Goal: Task Accomplishment & Management: Use online tool/utility

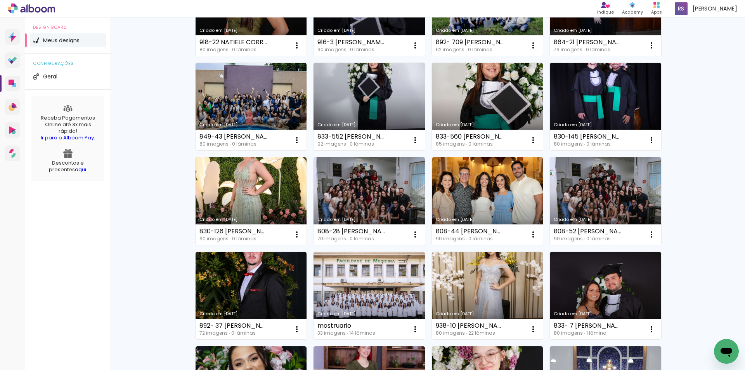
scroll to position [155, 0]
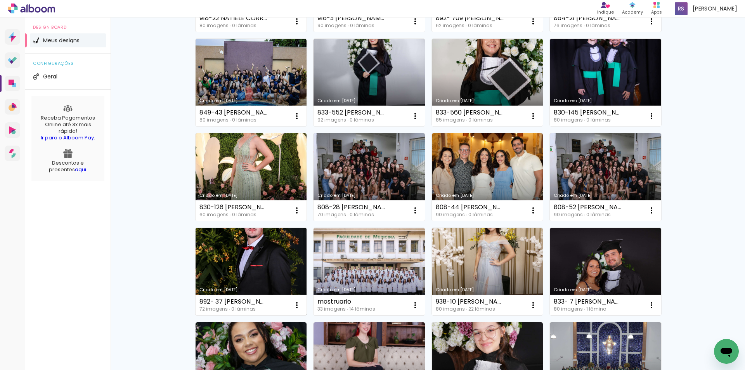
click at [246, 266] on link "Criado em [DATE]" at bounding box center [251, 272] width 111 height 88
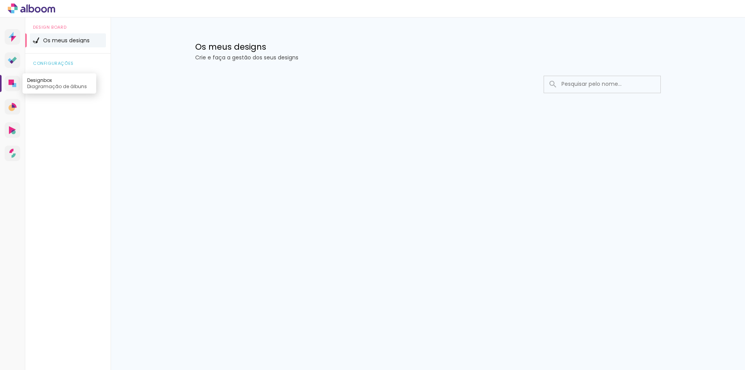
click at [9, 87] on icon at bounding box center [13, 84] width 8 height 8
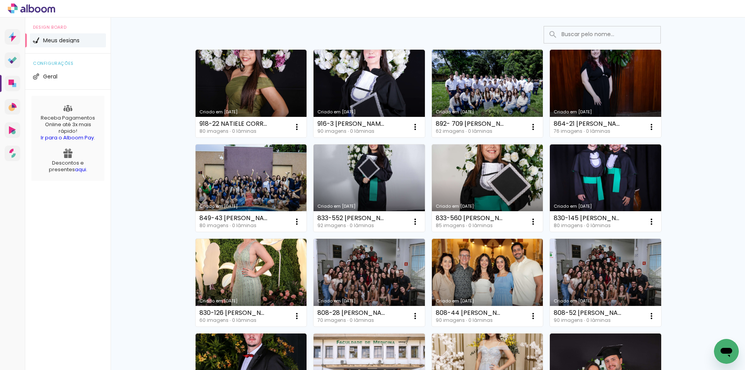
scroll to position [39, 0]
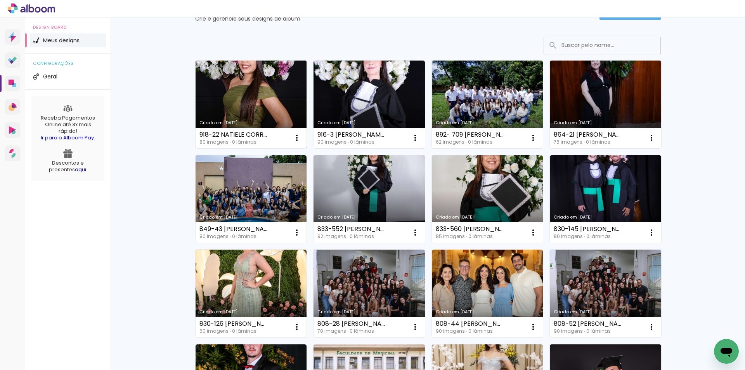
click at [266, 89] on link "Criado em [DATE]" at bounding box center [251, 105] width 111 height 88
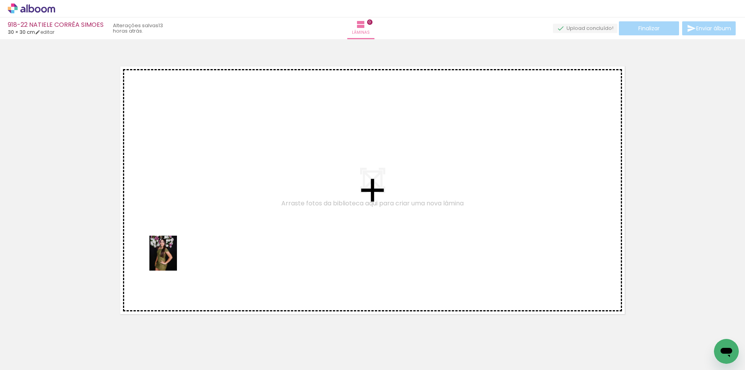
drag, startPoint x: 75, startPoint y: 341, endPoint x: 173, endPoint y: 259, distance: 127.8
click at [173, 259] on quentale-workspace at bounding box center [372, 185] width 745 height 370
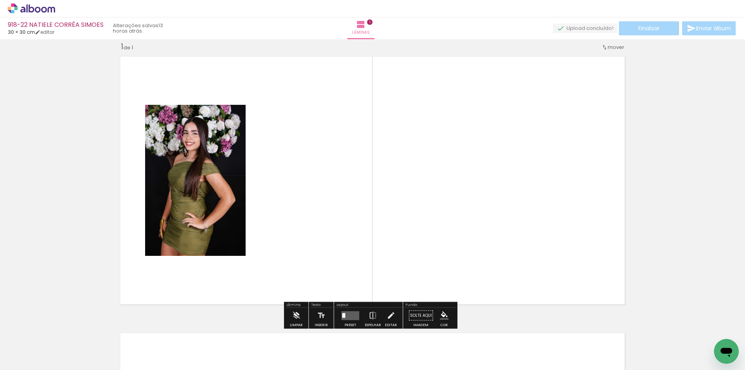
scroll to position [10, 0]
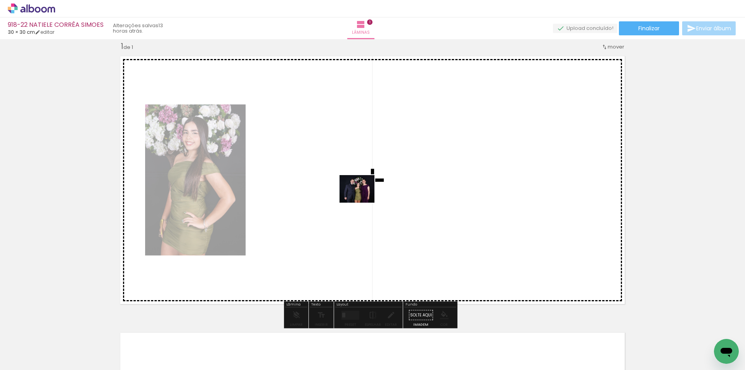
drag, startPoint x: 164, startPoint y: 339, endPoint x: 363, endPoint y: 198, distance: 243.6
click at [363, 198] on quentale-workspace at bounding box center [372, 185] width 745 height 370
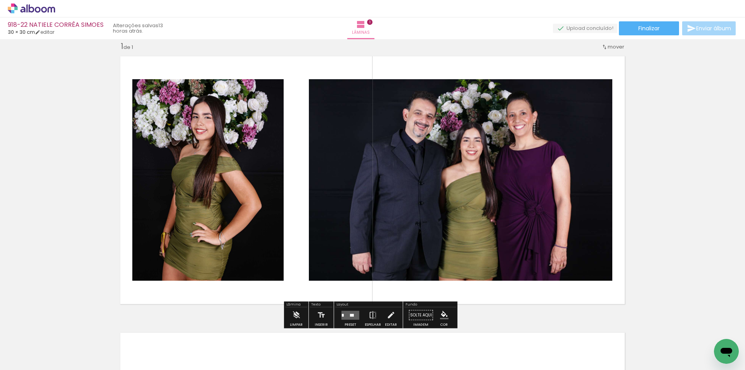
click at [28, 348] on input "Todas as fotos" at bounding box center [22, 346] width 30 height 7
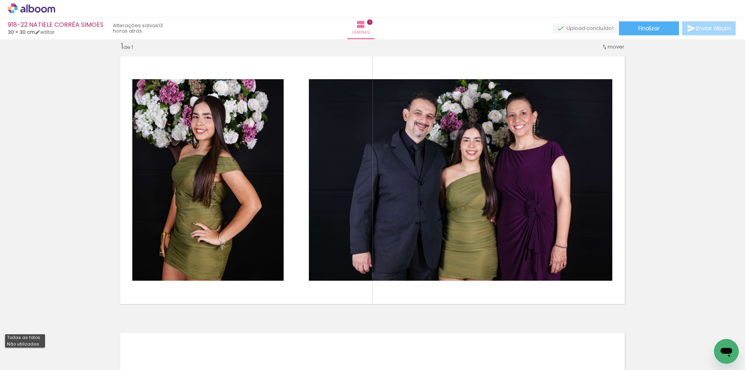
click at [0, 0] on slot "Não utilizadas" at bounding box center [0, 0] width 0 height 0
type input "Não utilizadas"
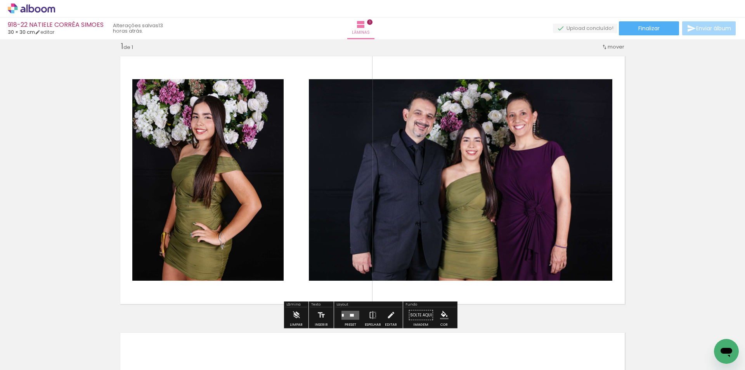
click at [344, 313] on quentale-layouter at bounding box center [351, 315] width 18 height 9
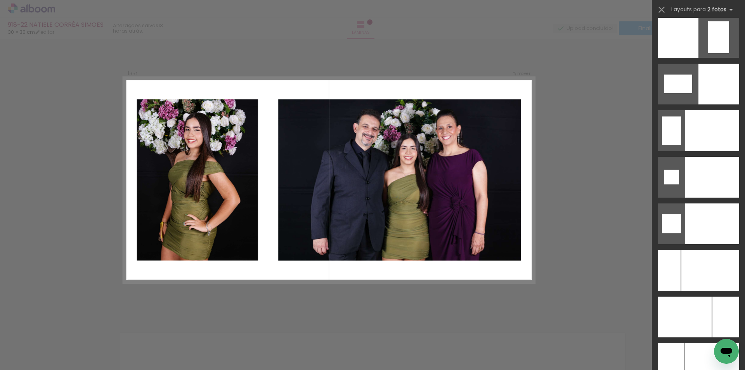
scroll to position [3235, 0]
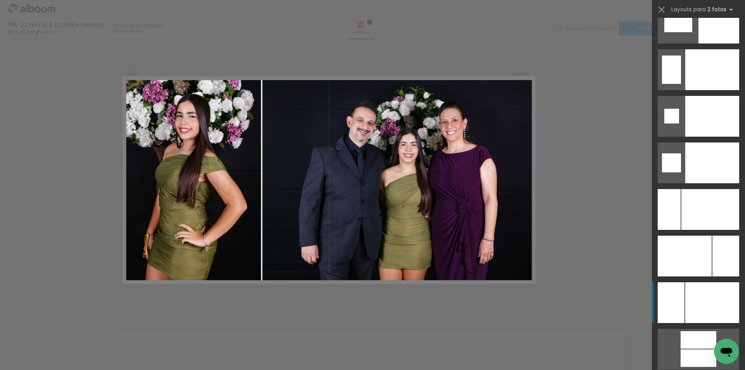
click at [716, 301] on div at bounding box center [713, 302] width 54 height 41
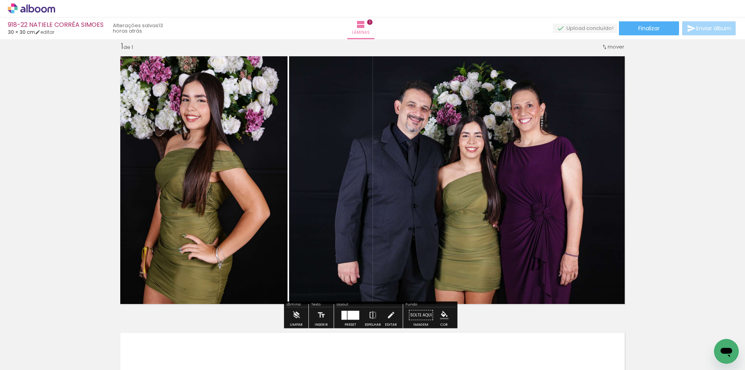
click at [387, 314] on iron-icon at bounding box center [391, 315] width 9 height 16
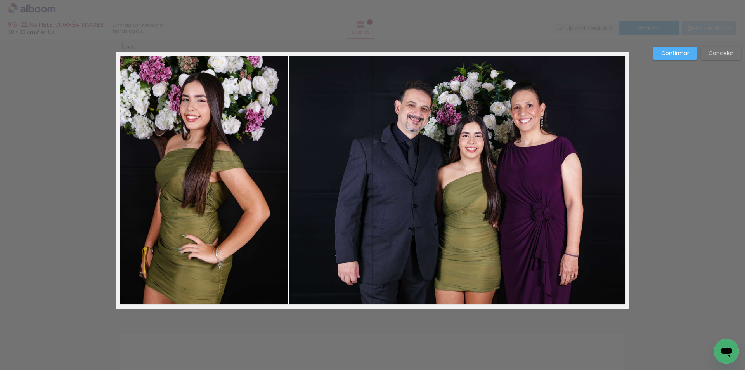
click at [385, 210] on quentale-photo at bounding box center [459, 180] width 340 height 257
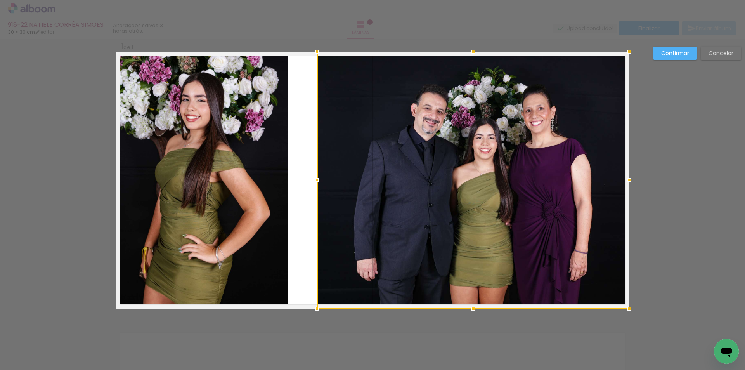
drag, startPoint x: 286, startPoint y: 178, endPoint x: 314, endPoint y: 174, distance: 28.2
click at [314, 174] on div at bounding box center [317, 180] width 16 height 16
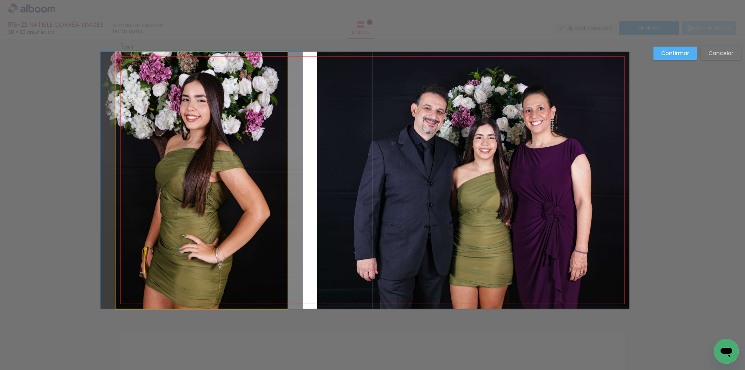
click at [280, 170] on quentale-photo at bounding box center [202, 180] width 172 height 257
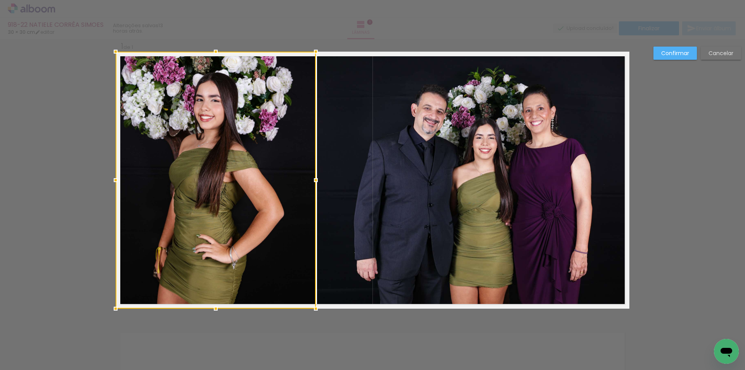
drag, startPoint x: 284, startPoint y: 178, endPoint x: 312, endPoint y: 179, distance: 28.4
click at [312, 179] on div at bounding box center [316, 180] width 16 height 16
drag, startPoint x: 684, startPoint y: 56, endPoint x: 680, endPoint y: 62, distance: 7.9
click at [0, 0] on slot "Confirmar" at bounding box center [0, 0] width 0 height 0
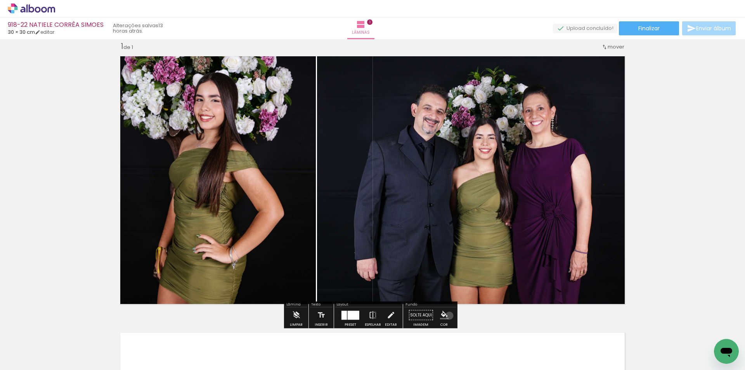
click at [447, 316] on paper-menu-button "#ffebee #ffcdd2 #ef9a9a #e57373 #ef5350 #f44336 #e53935 #d32f2f #c62828 #b71c1c…" at bounding box center [444, 315] width 15 height 15
click at [442, 313] on iron-icon "color picker" at bounding box center [444, 315] width 9 height 9
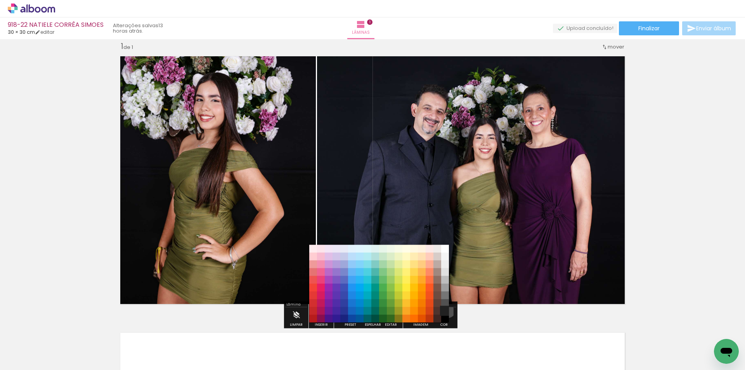
click at [445, 310] on paper-item "#212121" at bounding box center [445, 311] width 8 height 8
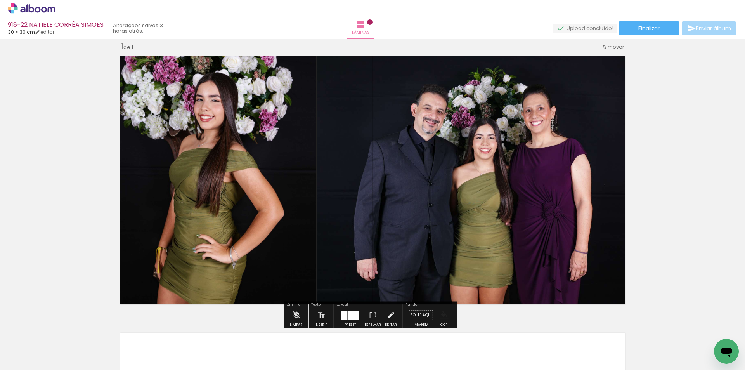
click at [441, 312] on iron-icon "color picker" at bounding box center [444, 315] width 9 height 9
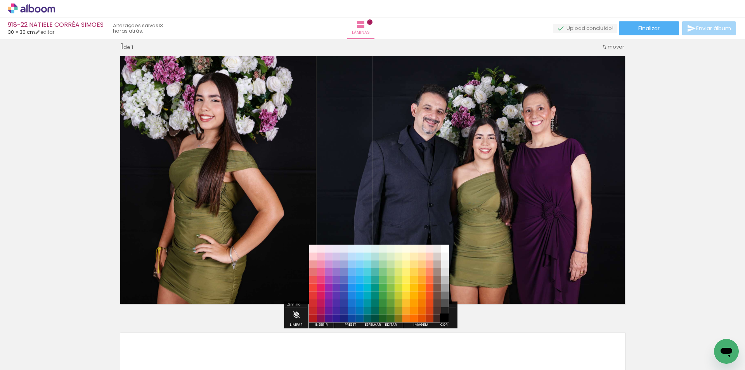
click at [445, 317] on paper-item "#000000" at bounding box center [445, 319] width 8 height 8
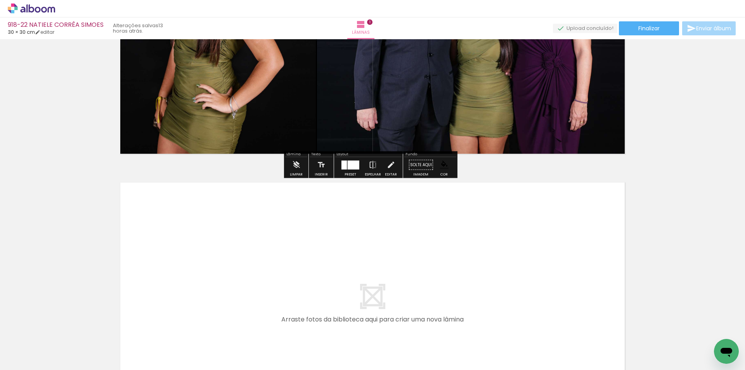
scroll to position [165, 0]
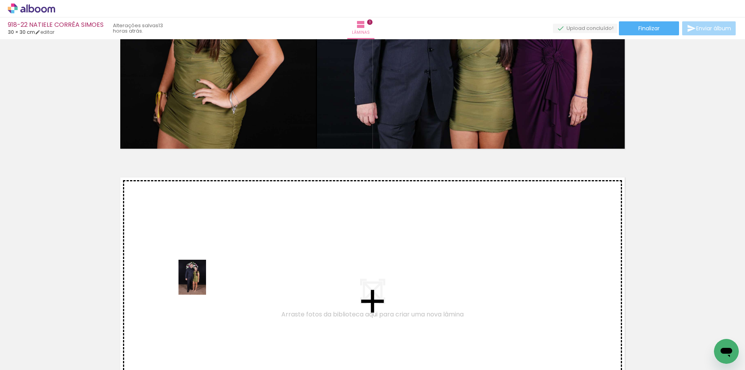
drag, startPoint x: 100, startPoint y: 334, endPoint x: 204, endPoint y: 281, distance: 116.5
click at [204, 281] on quentale-workspace at bounding box center [372, 185] width 745 height 370
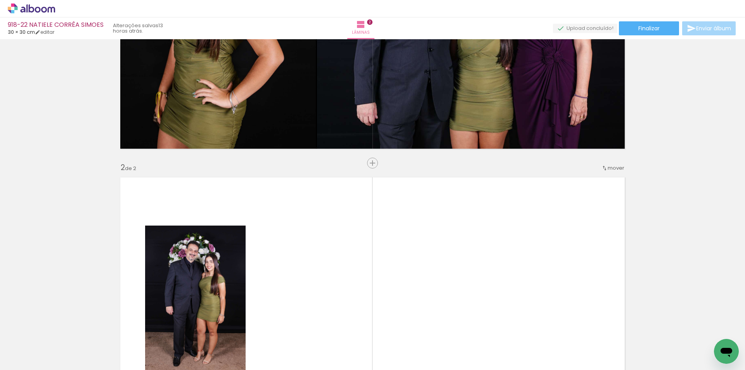
scroll to position [286, 0]
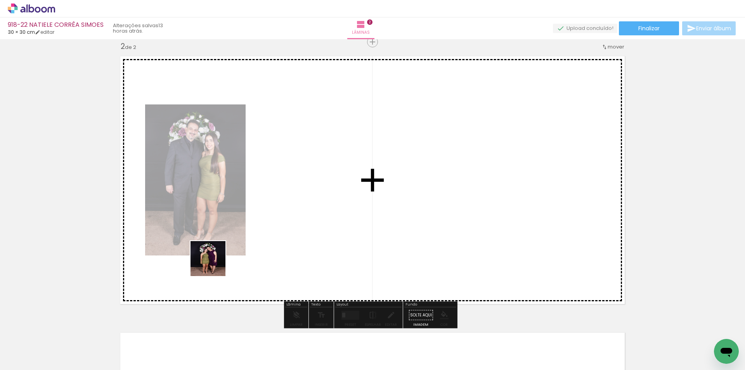
drag, startPoint x: 81, startPoint y: 349, endPoint x: 257, endPoint y: 236, distance: 209.2
click at [257, 236] on quentale-workspace at bounding box center [372, 185] width 745 height 370
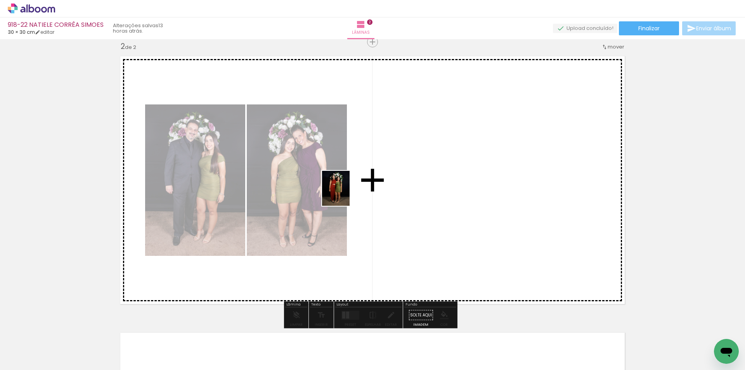
drag, startPoint x: 131, startPoint y: 347, endPoint x: 345, endPoint y: 194, distance: 263.3
click at [345, 194] on quentale-workspace at bounding box center [372, 185] width 745 height 370
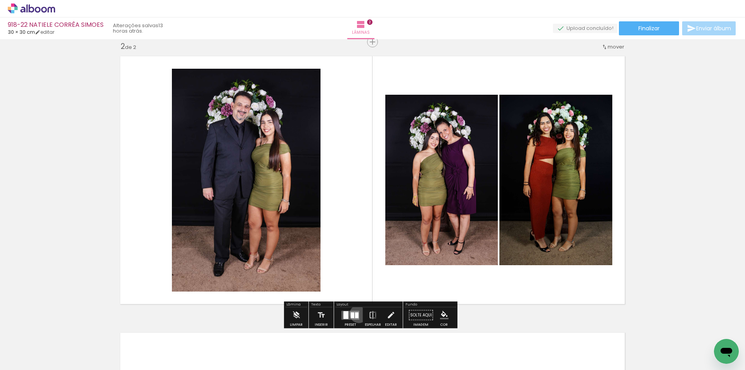
click at [357, 314] on quentale-layouter at bounding box center [351, 315] width 18 height 9
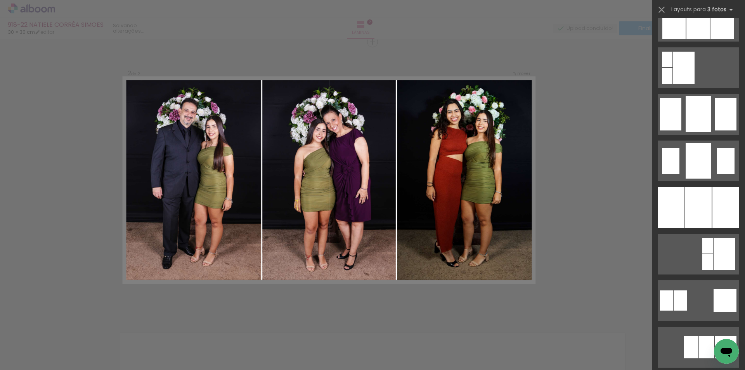
scroll to position [582, 0]
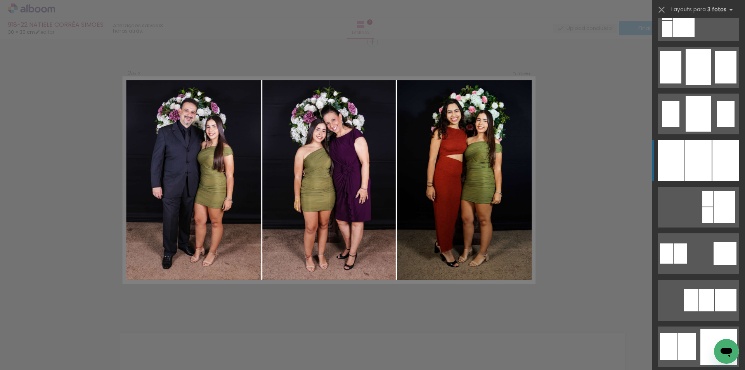
click at [694, 149] on div at bounding box center [699, 160] width 26 height 41
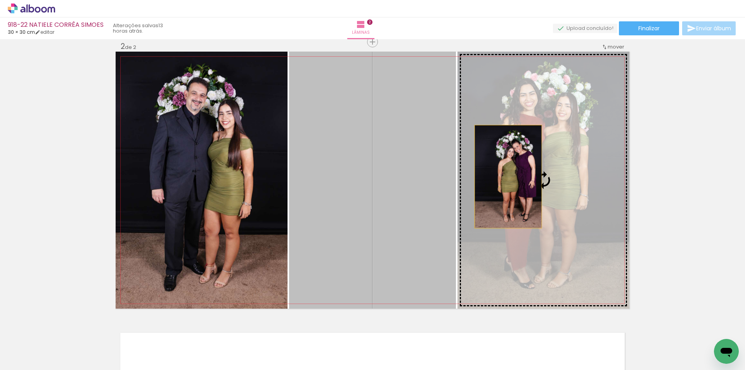
drag, startPoint x: 400, startPoint y: 177, endPoint x: 512, endPoint y: 176, distance: 112.2
click at [0, 0] on slot at bounding box center [0, 0] width 0 height 0
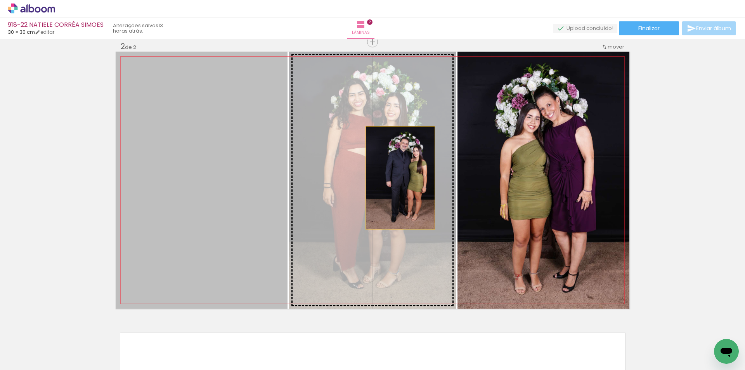
drag, startPoint x: 233, startPoint y: 190, endPoint x: 404, endPoint y: 178, distance: 172.0
click at [0, 0] on slot at bounding box center [0, 0] width 0 height 0
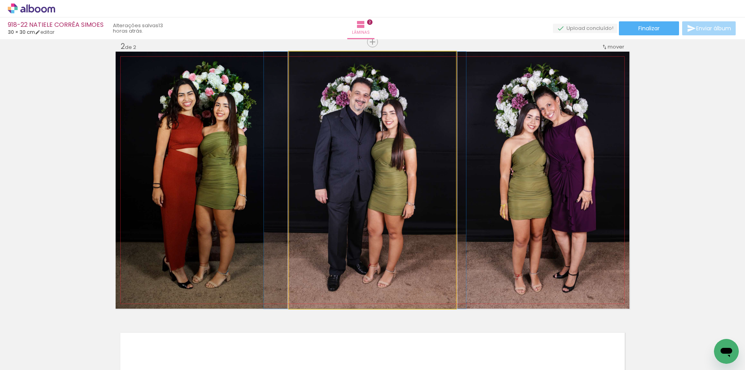
drag, startPoint x: 401, startPoint y: 168, endPoint x: 392, endPoint y: 167, distance: 8.6
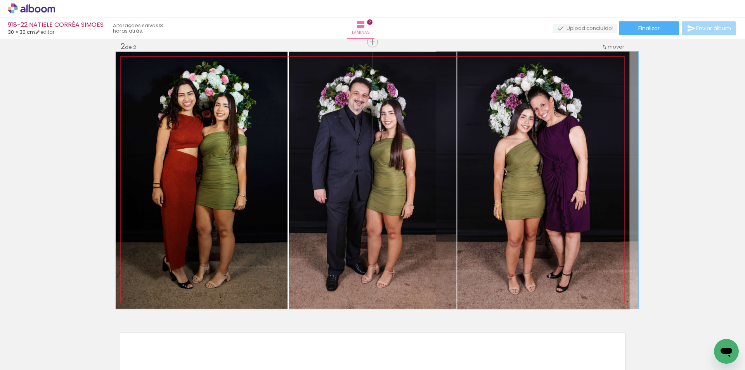
drag, startPoint x: 542, startPoint y: 175, endPoint x: 535, endPoint y: 177, distance: 7.6
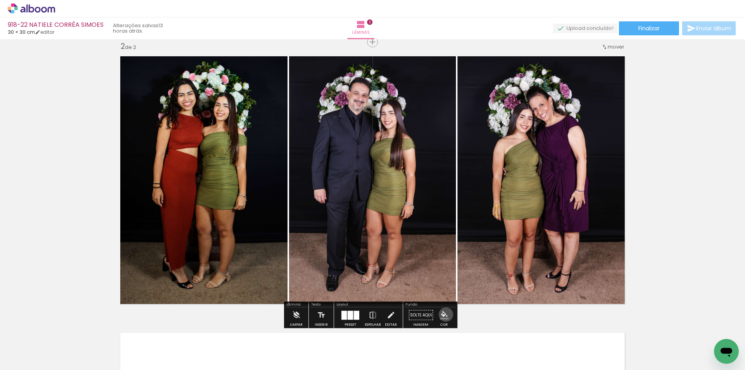
click at [443, 314] on iron-icon "color picker" at bounding box center [444, 315] width 9 height 9
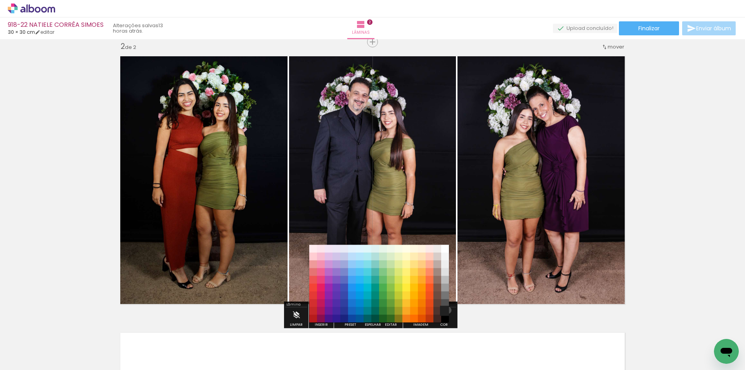
click at [445, 310] on paper-item "#212121" at bounding box center [445, 311] width 8 height 8
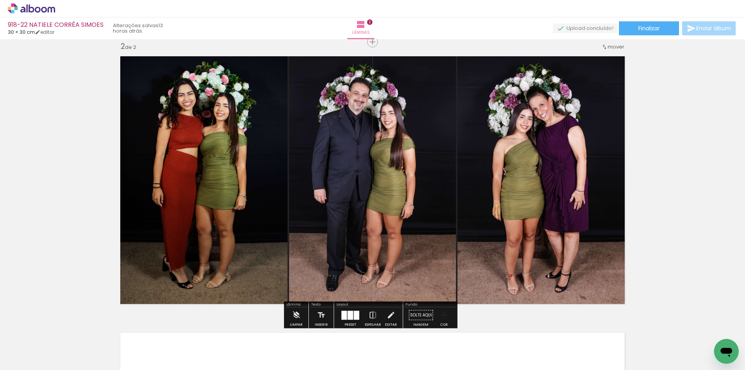
click at [442, 315] on iron-icon "color picker" at bounding box center [444, 315] width 9 height 9
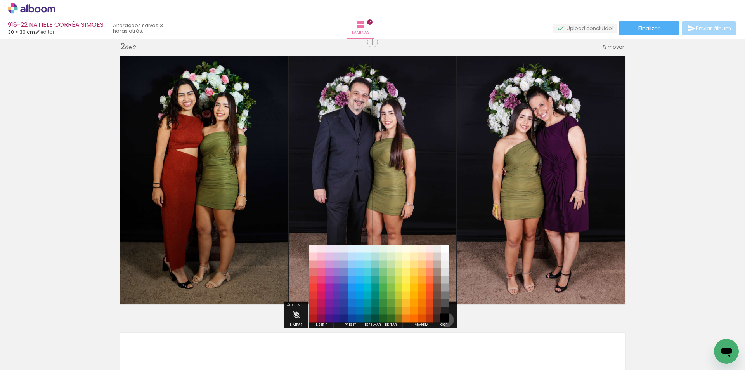
click at [444, 320] on paper-item "#000000" at bounding box center [445, 319] width 8 height 8
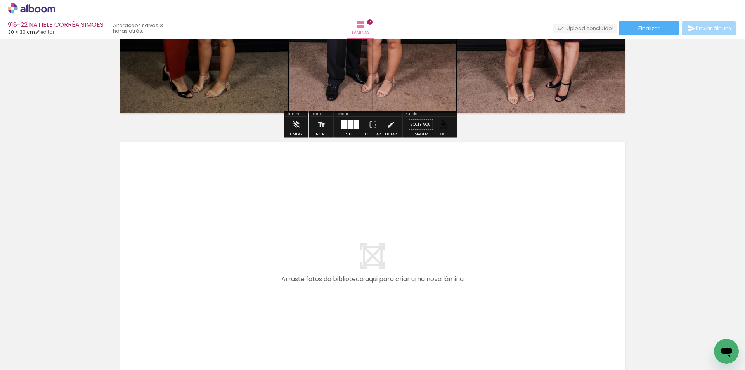
scroll to position [481, 0]
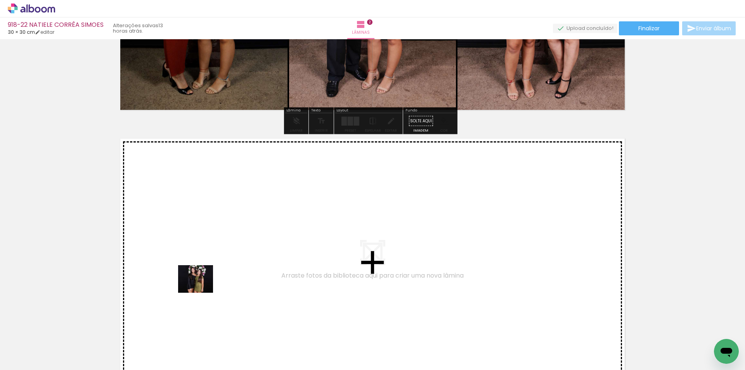
drag, startPoint x: 92, startPoint y: 342, endPoint x: 207, endPoint y: 285, distance: 128.6
click at [207, 285] on quentale-workspace at bounding box center [372, 185] width 745 height 370
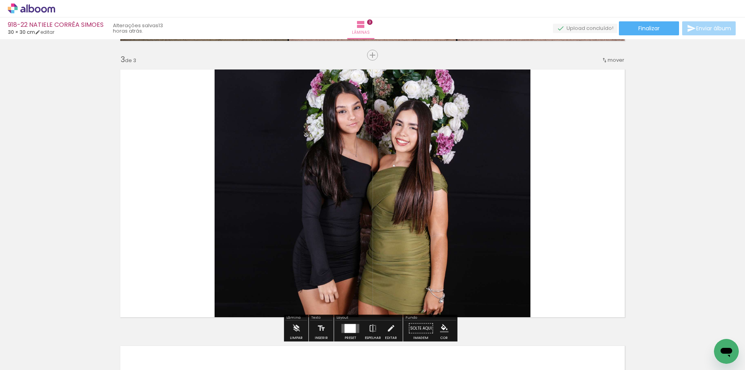
scroll to position [563, 0]
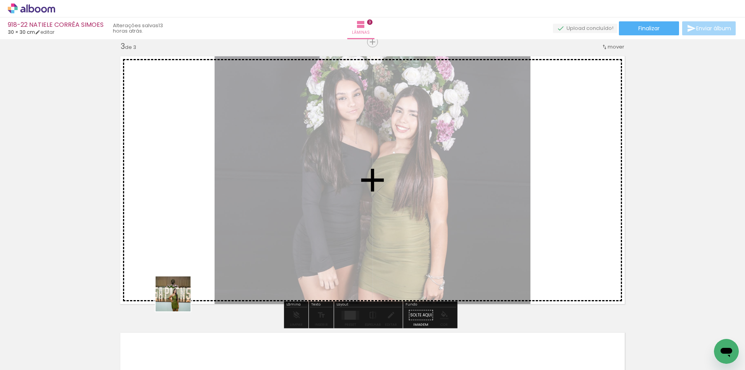
drag, startPoint x: 93, startPoint y: 340, endPoint x: 326, endPoint y: 283, distance: 240.2
click at [299, 244] on quentale-workspace at bounding box center [372, 185] width 745 height 370
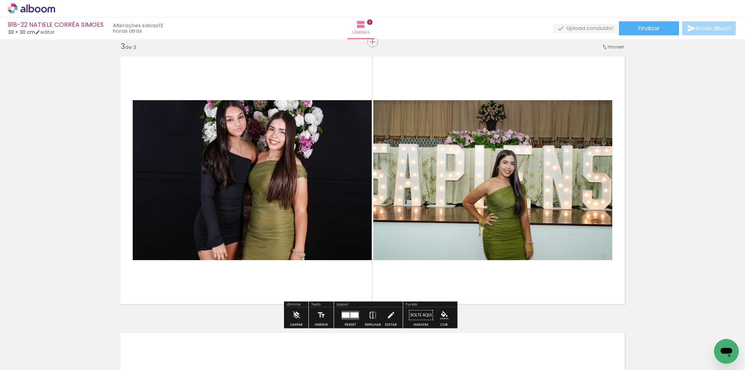
drag, startPoint x: 347, startPoint y: 312, endPoint x: 360, endPoint y: 308, distance: 14.2
click at [346, 312] on div at bounding box center [346, 314] width 8 height 5
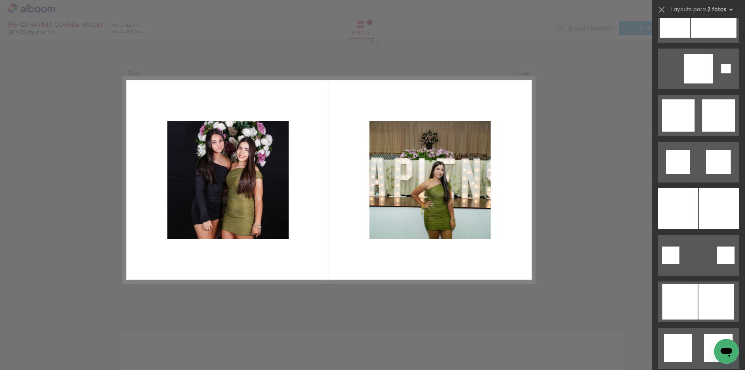
scroll to position [1048, 0]
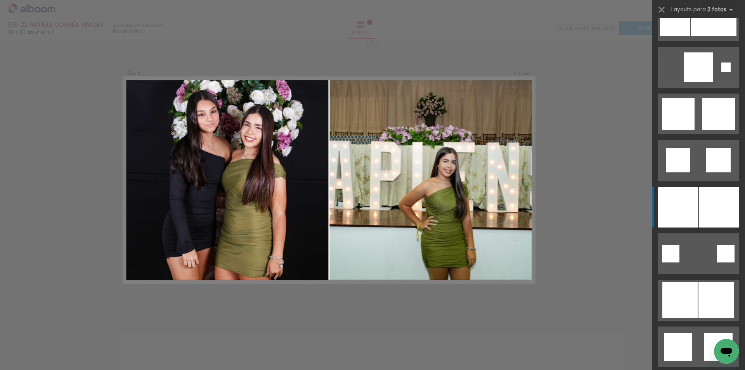
click at [700, 189] on div at bounding box center [719, 207] width 40 height 41
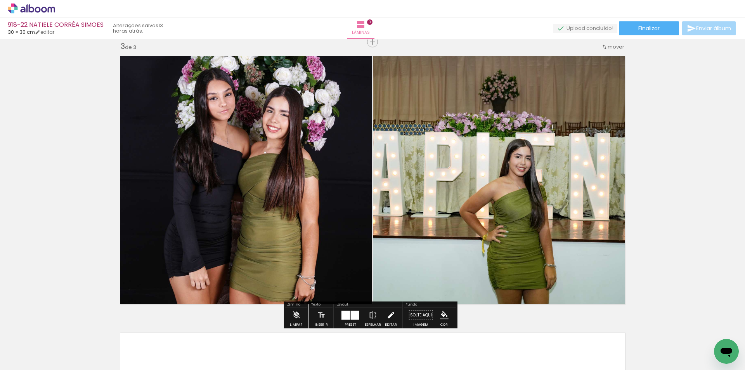
click at [387, 313] on iron-icon at bounding box center [391, 315] width 9 height 16
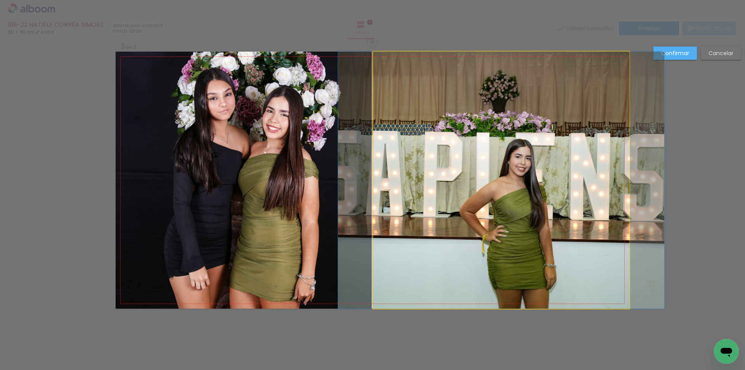
click at [417, 233] on quentale-photo at bounding box center [501, 180] width 256 height 257
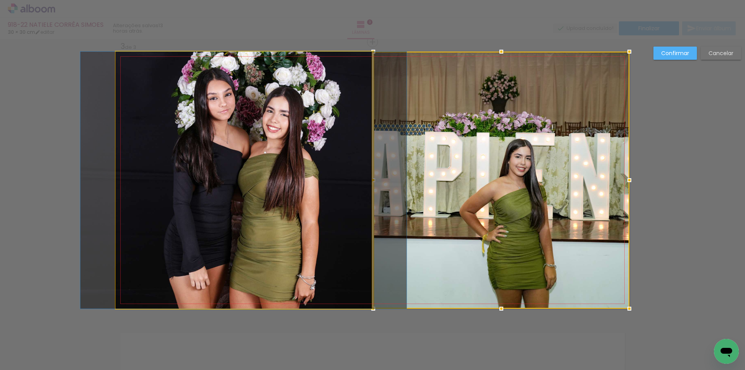
click at [314, 198] on quentale-photo at bounding box center [244, 180] width 256 height 257
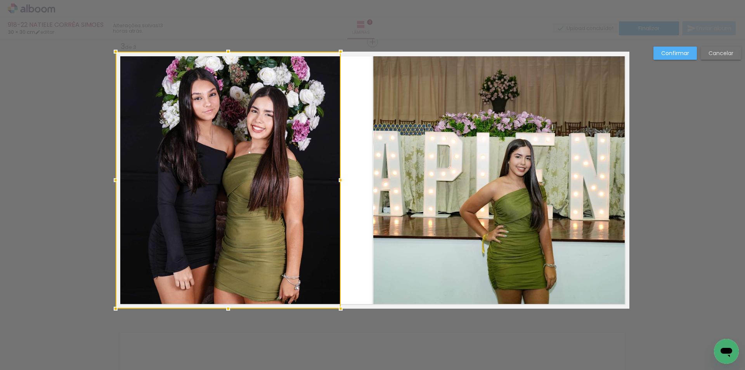
drag, startPoint x: 365, startPoint y: 179, endPoint x: 335, endPoint y: 174, distance: 30.4
click at [334, 174] on div at bounding box center [341, 180] width 16 height 16
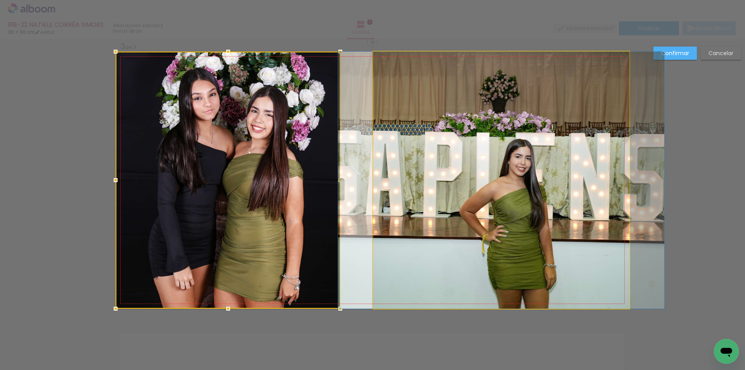
click at [376, 183] on quentale-photo at bounding box center [501, 180] width 256 height 257
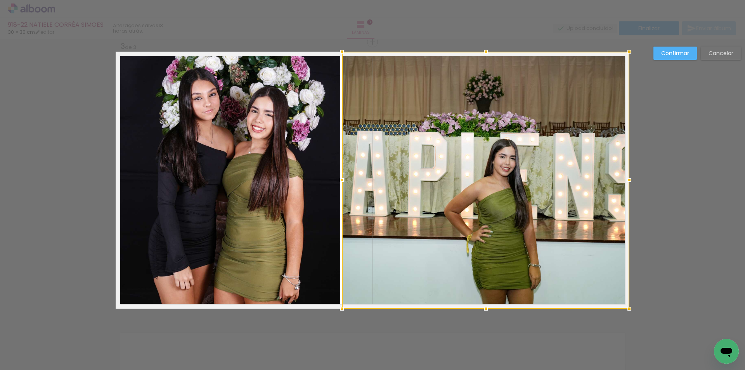
drag, startPoint x: 371, startPoint y: 182, endPoint x: 340, endPoint y: 177, distance: 31.8
click at [340, 177] on div at bounding box center [342, 180] width 16 height 16
click at [0, 0] on slot "Confirmar" at bounding box center [0, 0] width 0 height 0
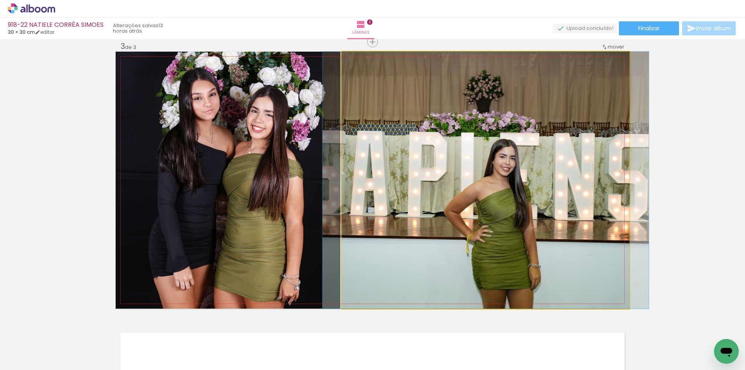
click at [525, 180] on quentale-photo at bounding box center [486, 180] width 288 height 257
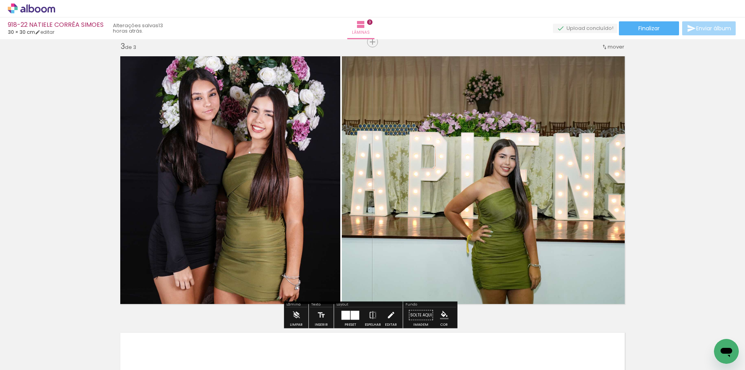
click at [387, 316] on iron-icon at bounding box center [391, 315] width 9 height 16
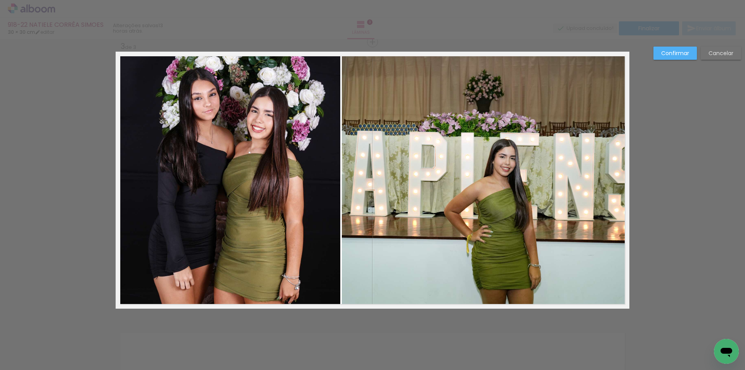
click at [257, 201] on quentale-photo at bounding box center [228, 180] width 225 height 257
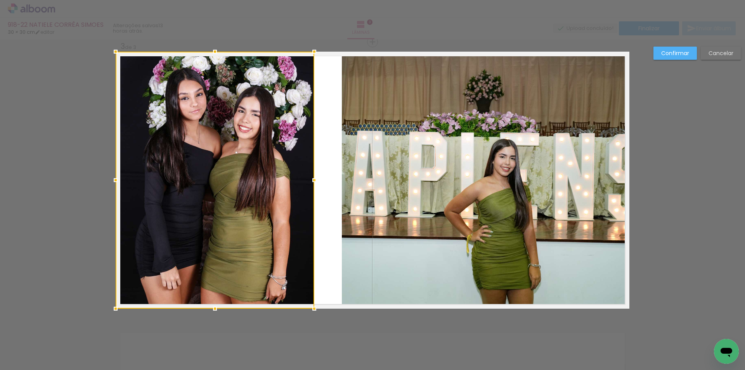
drag, startPoint x: 335, startPoint y: 178, endPoint x: 309, endPoint y: 173, distance: 26.6
click at [309, 173] on div at bounding box center [315, 180] width 16 height 16
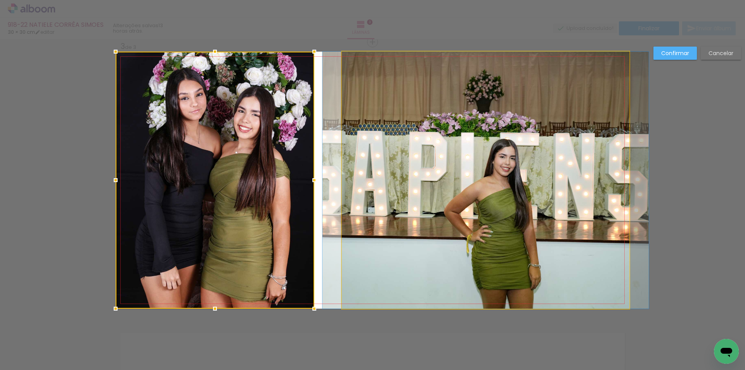
click at [371, 164] on quentale-photo at bounding box center [486, 180] width 288 height 257
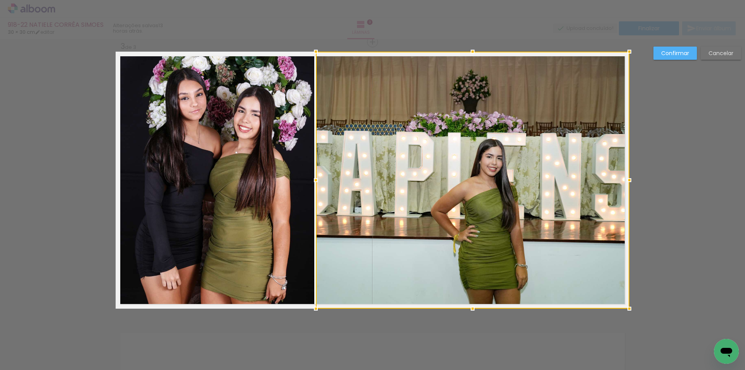
drag, startPoint x: 338, startPoint y: 175, endPoint x: 312, endPoint y: 171, distance: 26.4
click at [312, 171] on album-spread "3 de 3" at bounding box center [373, 180] width 514 height 257
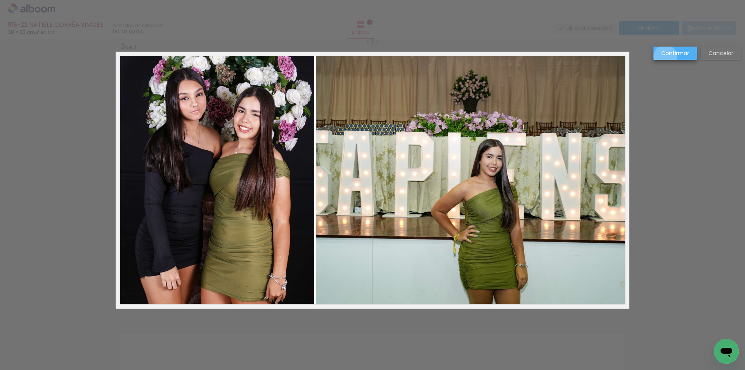
click at [0, 0] on slot "Confirmar" at bounding box center [0, 0] width 0 height 0
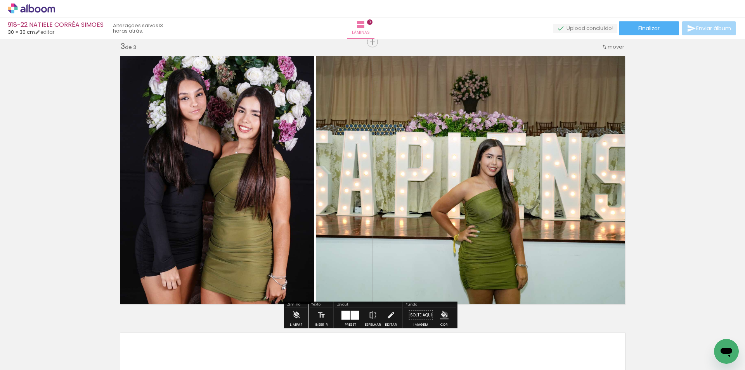
click at [442, 315] on iron-icon "color picker" at bounding box center [444, 315] width 9 height 9
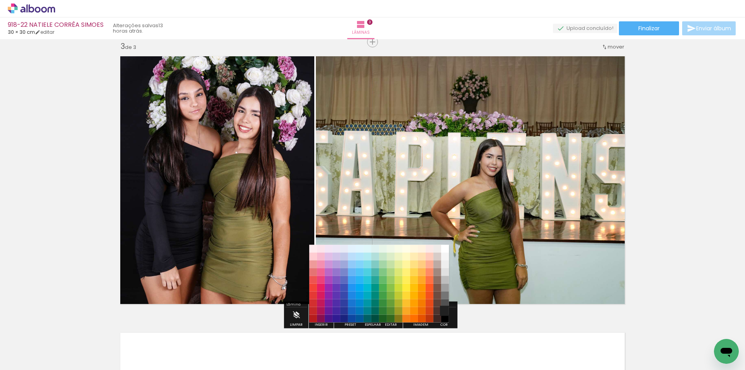
click at [444, 310] on paper-item "#212121" at bounding box center [445, 311] width 8 height 8
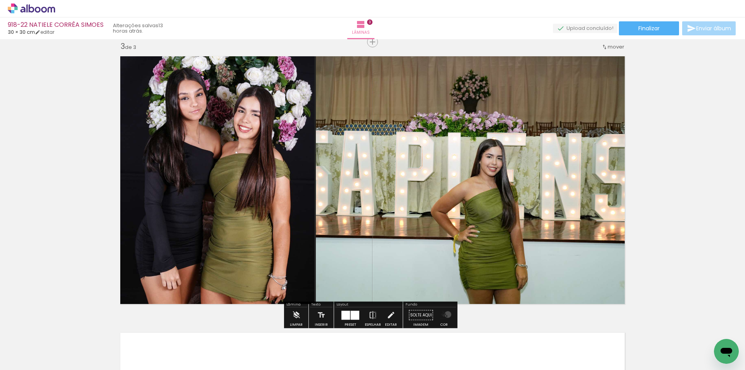
click at [444, 314] on iron-icon "color picker" at bounding box center [444, 315] width 9 height 9
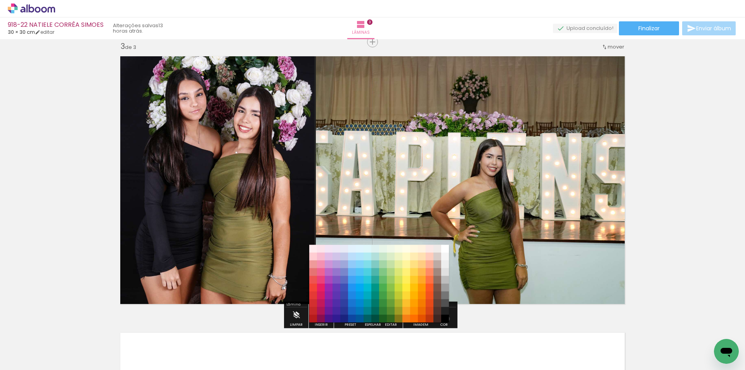
click at [444, 319] on paper-item "#000000" at bounding box center [445, 319] width 8 height 8
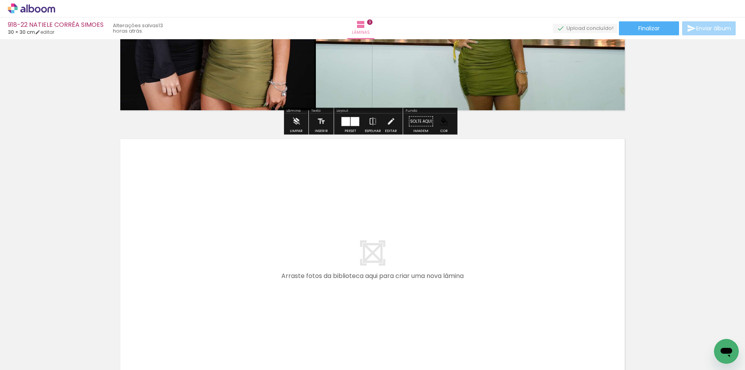
scroll to position [757, 0]
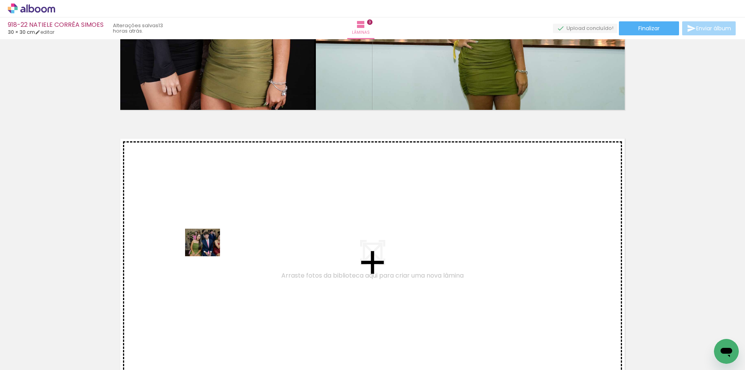
drag, startPoint x: 82, startPoint y: 346, endPoint x: 209, endPoint y: 251, distance: 159.2
click at [209, 251] on quentale-workspace at bounding box center [372, 185] width 745 height 370
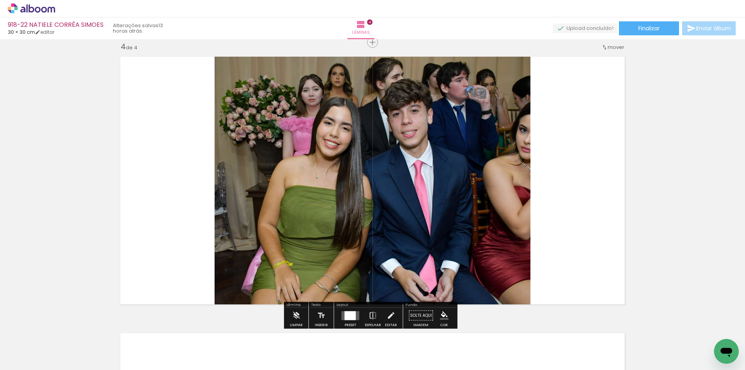
scroll to position [839, 0]
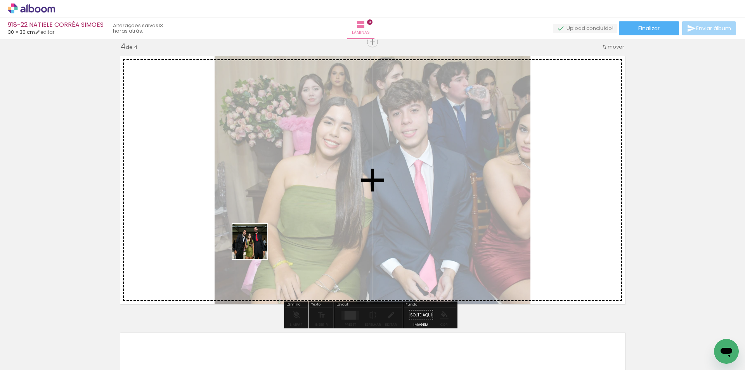
drag, startPoint x: 85, startPoint y: 340, endPoint x: 292, endPoint y: 248, distance: 226.8
click at [283, 229] on quentale-workspace at bounding box center [372, 185] width 745 height 370
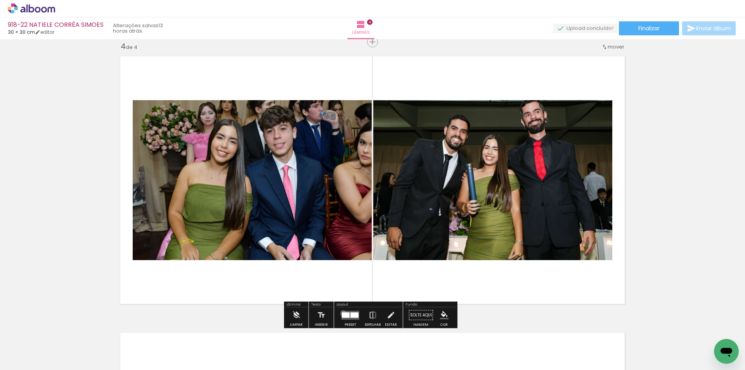
click at [342, 313] on div at bounding box center [346, 314] width 8 height 5
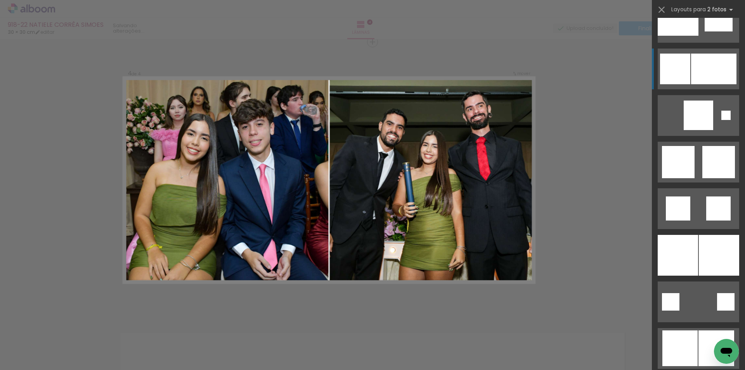
scroll to position [1048, 0]
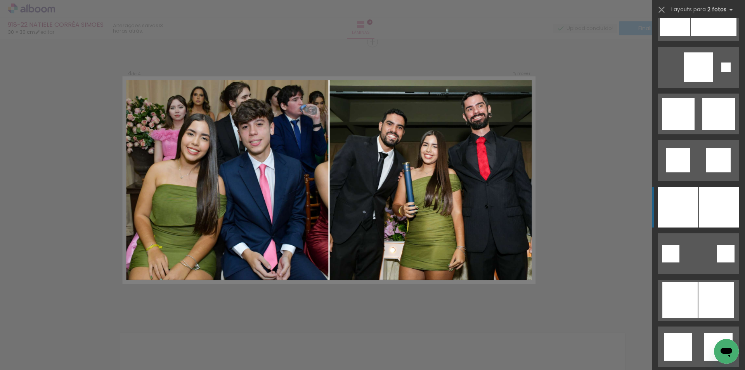
click at [699, 213] on div at bounding box center [719, 207] width 40 height 41
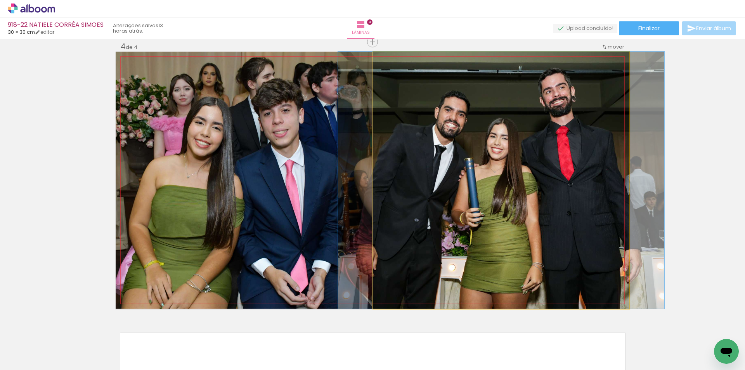
click at [458, 220] on quentale-photo at bounding box center [501, 180] width 256 height 257
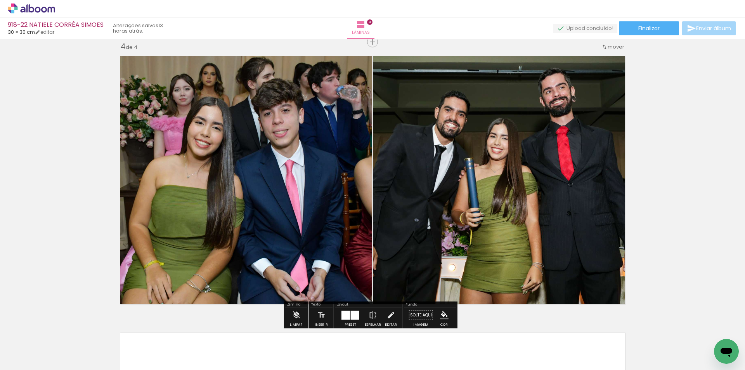
click at [387, 312] on iron-icon at bounding box center [391, 315] width 9 height 16
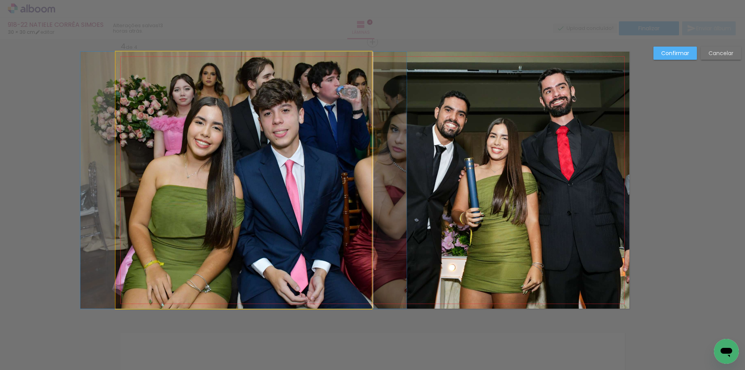
click at [339, 211] on quentale-photo at bounding box center [244, 180] width 256 height 257
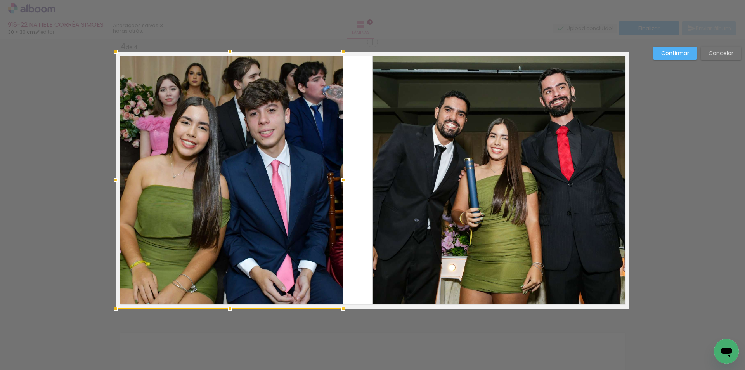
drag, startPoint x: 367, startPoint y: 177, endPoint x: 338, endPoint y: 171, distance: 29.0
click at [338, 171] on div at bounding box center [230, 180] width 228 height 257
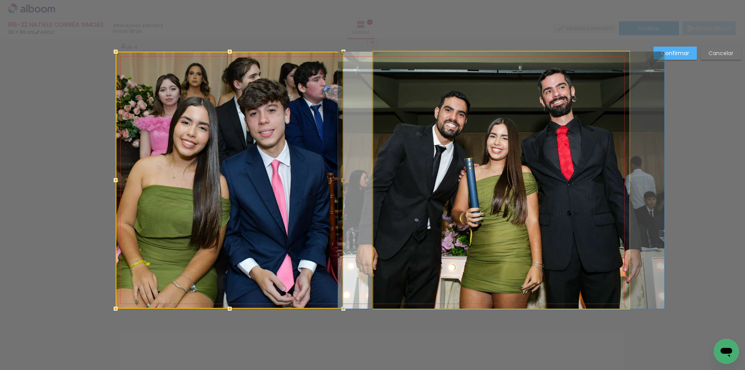
click at [384, 177] on quentale-photo at bounding box center [501, 180] width 256 height 257
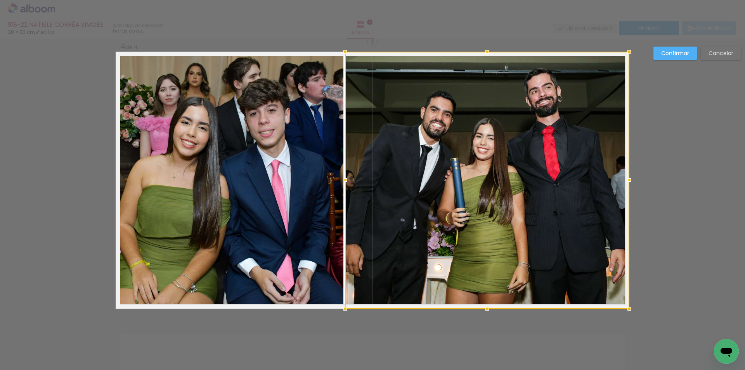
drag, startPoint x: 371, startPoint y: 176, endPoint x: 344, endPoint y: 176, distance: 27.9
click at [344, 176] on div at bounding box center [346, 180] width 16 height 16
click at [663, 61] on div "Confirmar Cancelar" at bounding box center [696, 56] width 92 height 19
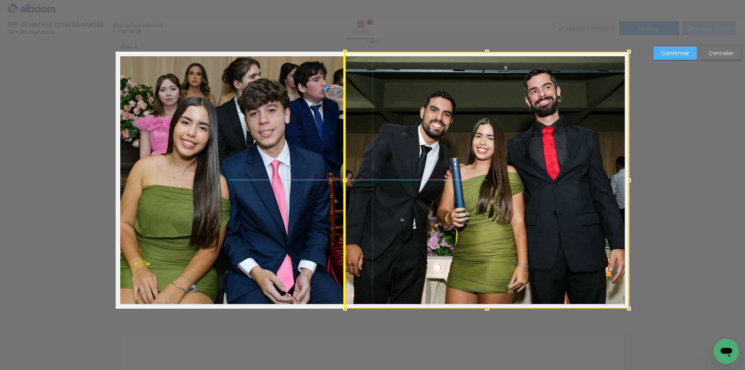
click at [452, 207] on div at bounding box center [487, 180] width 284 height 257
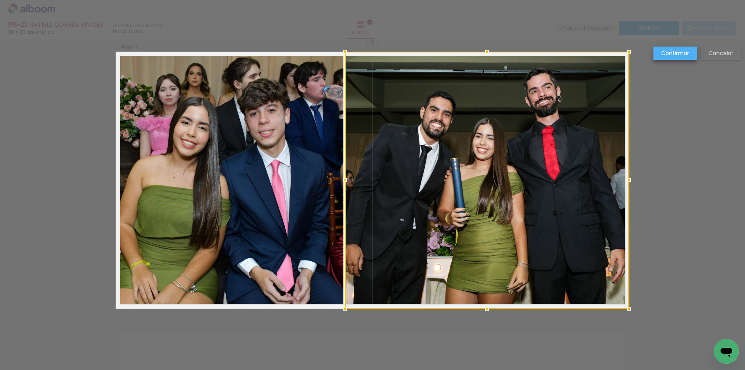
click at [0, 0] on slot "Confirmar" at bounding box center [0, 0] width 0 height 0
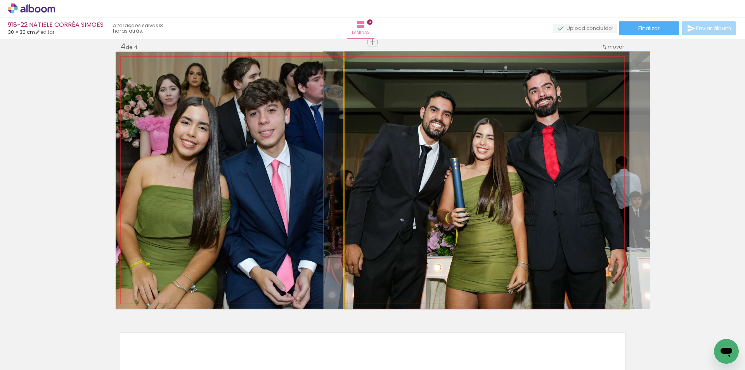
click at [514, 172] on quentale-photo at bounding box center [487, 180] width 284 height 257
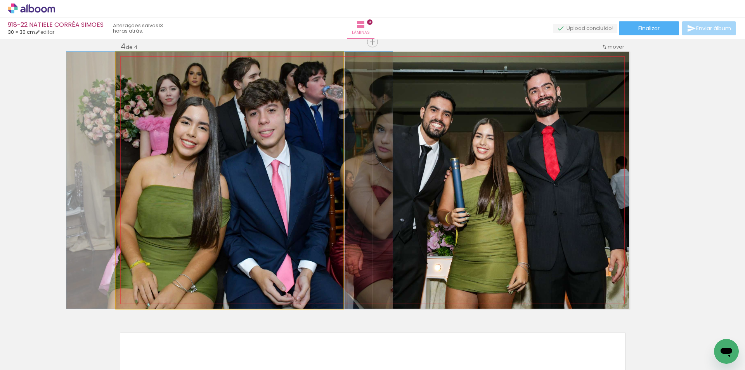
click at [290, 192] on quentale-photo at bounding box center [230, 180] width 228 height 257
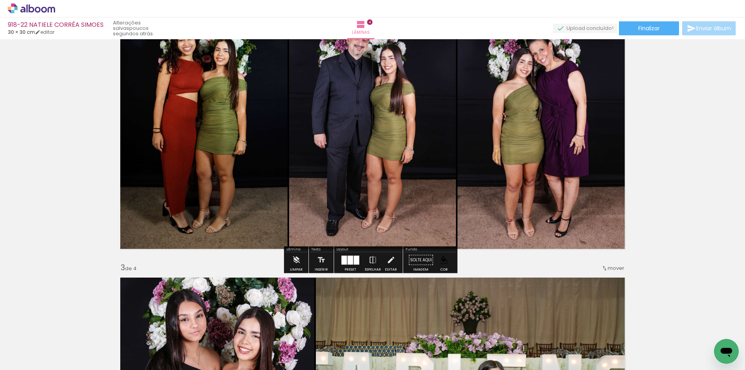
scroll to position [335, 0]
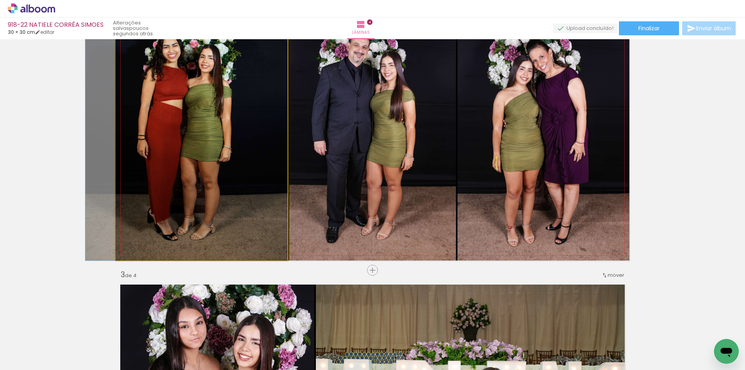
drag, startPoint x: 257, startPoint y: 161, endPoint x: 241, endPoint y: 198, distance: 39.7
